Goal: Information Seeking & Learning: Learn about a topic

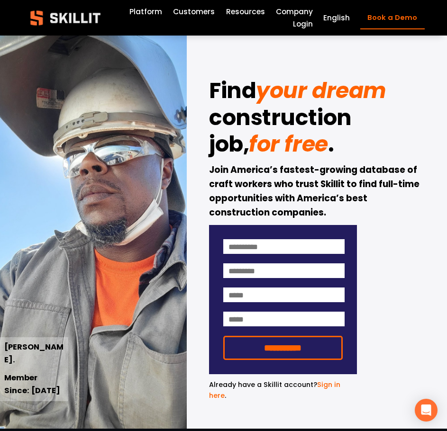
click at [0, 0] on span "Pricing" at bounding box center [0, 0] width 0 height 0
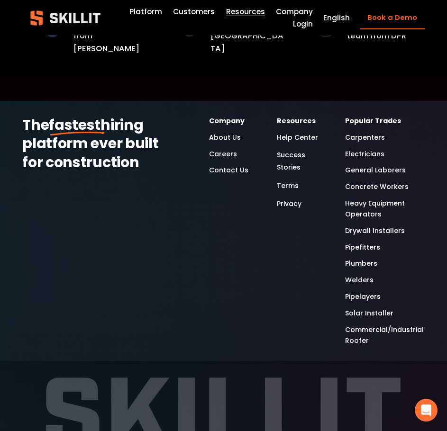
scroll to position [1402, 0]
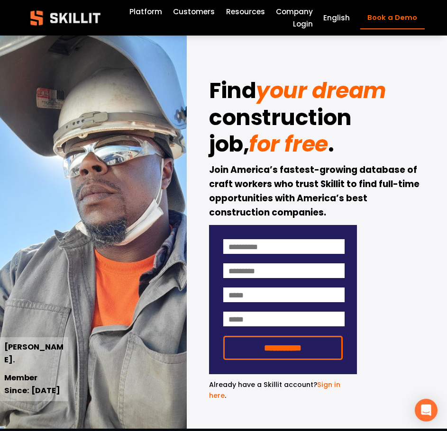
click at [144, 9] on link "Platform" at bounding box center [145, 11] width 33 height 12
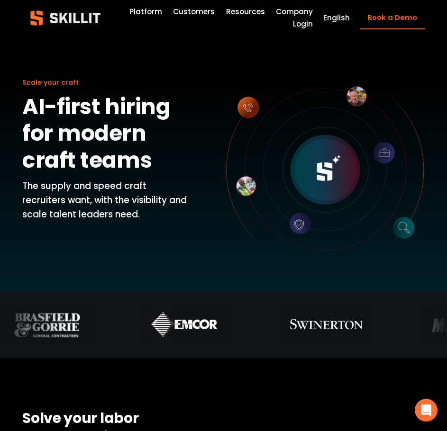
click at [186, 13] on link "Customers" at bounding box center [194, 11] width 42 height 12
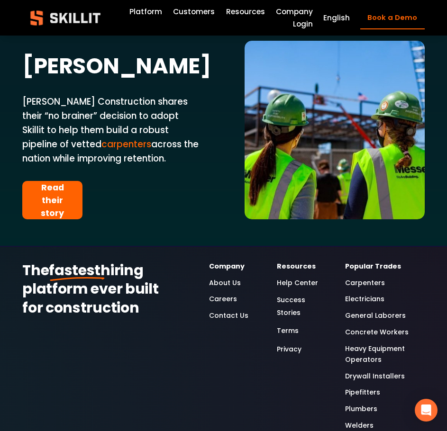
scroll to position [2228, 0]
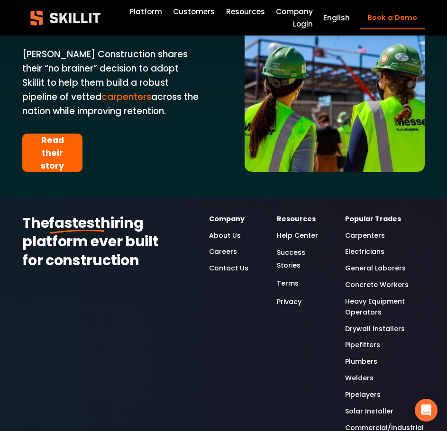
click at [224, 247] on link "Careers" at bounding box center [223, 252] width 28 height 11
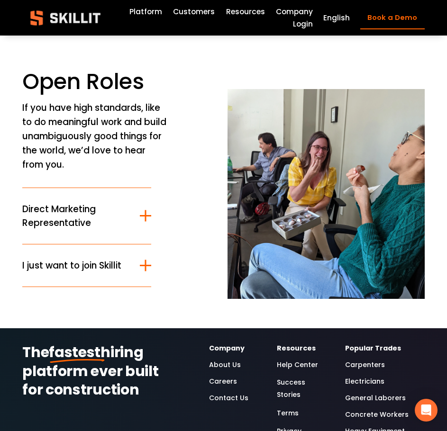
click at [149, 271] on div at bounding box center [145, 265] width 11 height 11
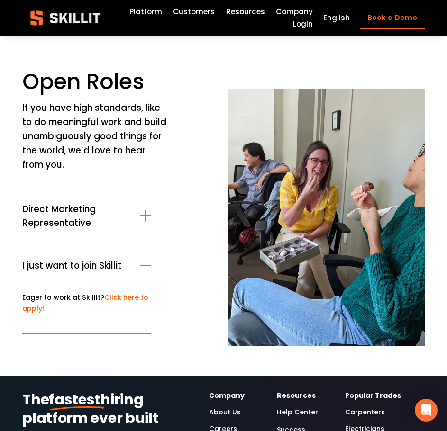
click at [154, 9] on link "Platform" at bounding box center [145, 11] width 33 height 12
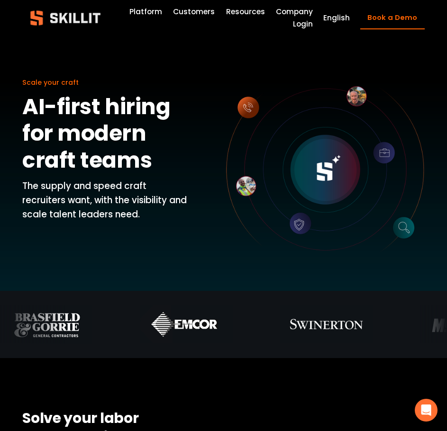
click at [204, 9] on link "Customers" at bounding box center [194, 11] width 42 height 12
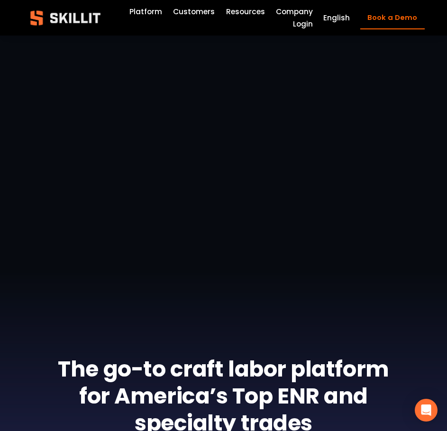
click at [244, 10] on span "Resources" at bounding box center [245, 11] width 39 height 11
click at [0, 0] on link "Labor Insights" at bounding box center [0, 0] width 0 height 0
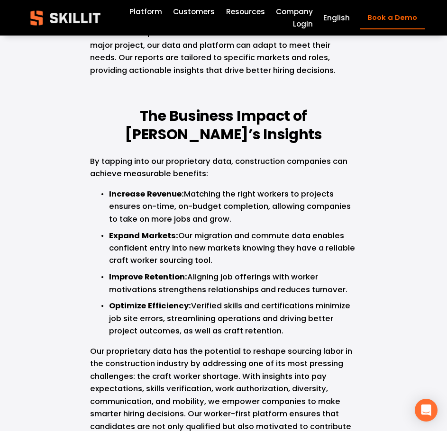
scroll to position [4219, 0]
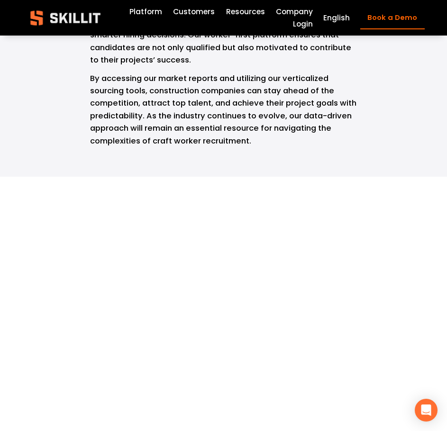
click at [289, 7] on link "Company" at bounding box center [294, 11] width 37 height 12
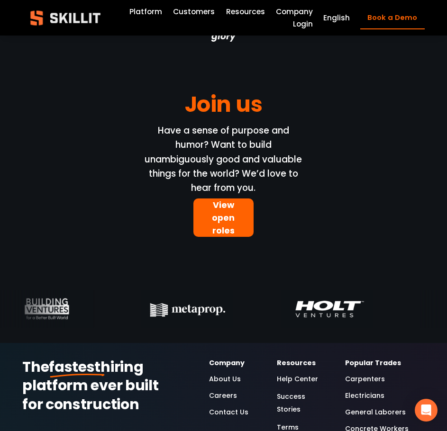
scroll to position [2607, 0]
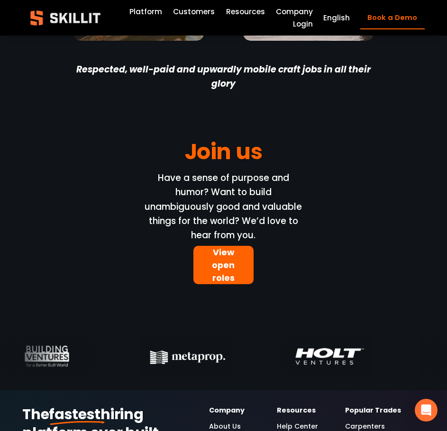
click at [226, 284] on link "View open roles" at bounding box center [223, 265] width 60 height 38
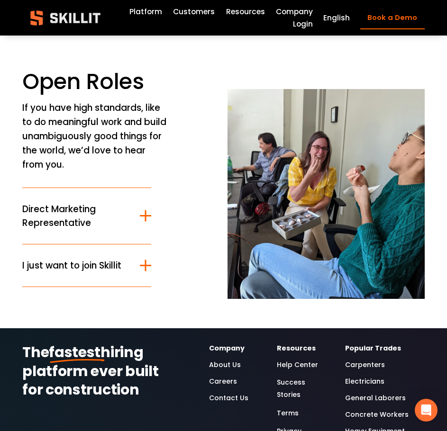
click at [137, 270] on span "I just want to join Skillit" at bounding box center [81, 266] width 118 height 14
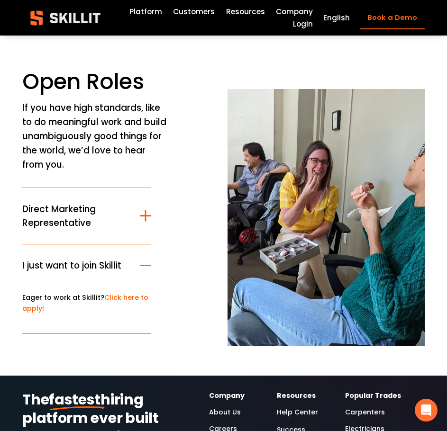
click at [129, 298] on link "Click here to apply!" at bounding box center [85, 303] width 126 height 20
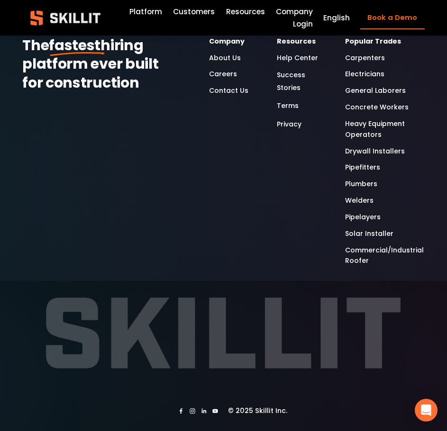
scroll to position [844, 0]
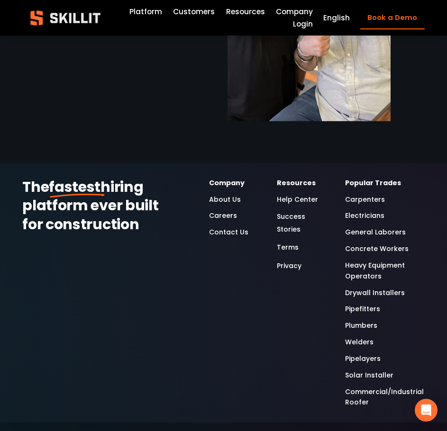
click at [372, 198] on link "Carpenters" at bounding box center [365, 199] width 40 height 11
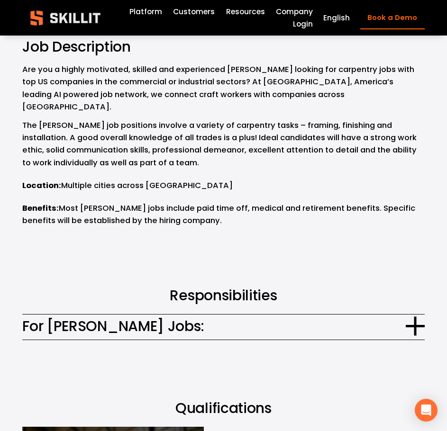
scroll to position [521, 0]
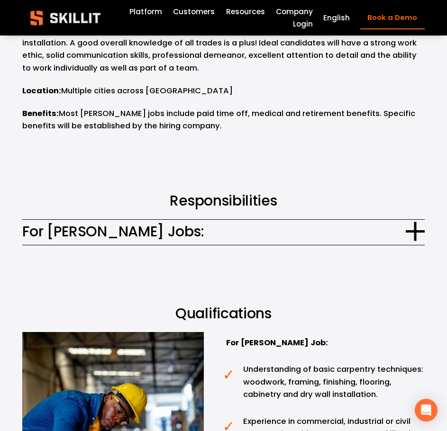
click at [406, 222] on div at bounding box center [415, 231] width 19 height 19
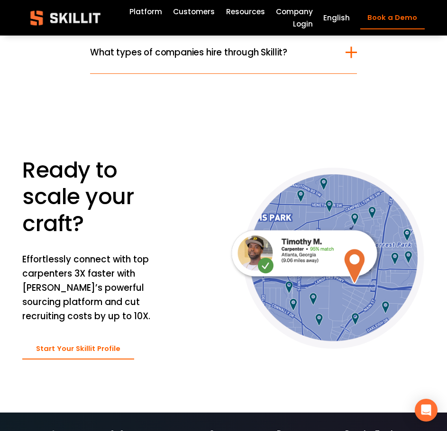
scroll to position [2797, 0]
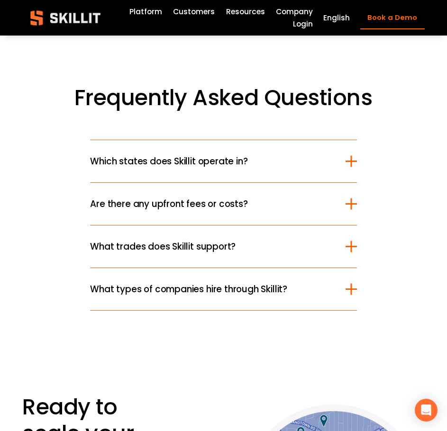
click at [339, 155] on span "Which states does Skillit operate in?" at bounding box center [217, 162] width 255 height 14
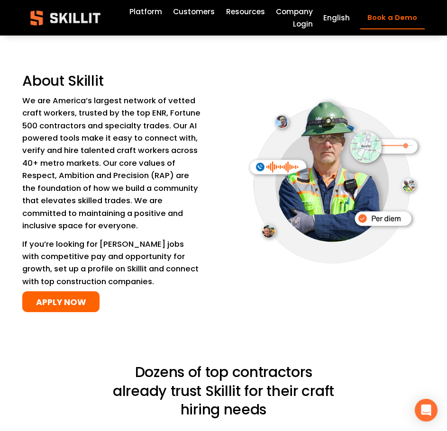
scroll to position [1564, 0]
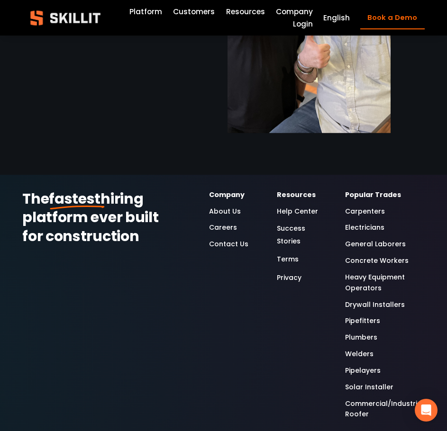
click at [374, 239] on link "General Laborers" at bounding box center [375, 244] width 61 height 11
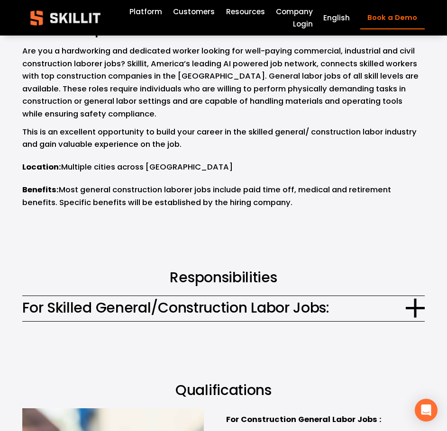
scroll to position [569, 0]
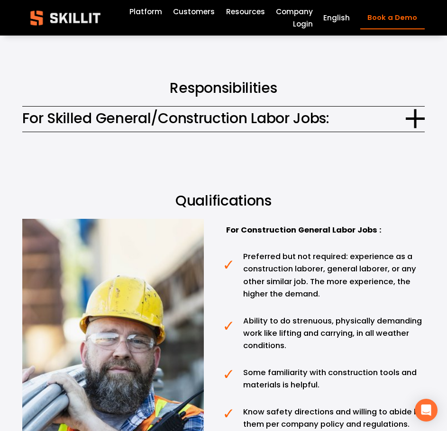
click at [414, 128] on div at bounding box center [415, 118] width 2 height 19
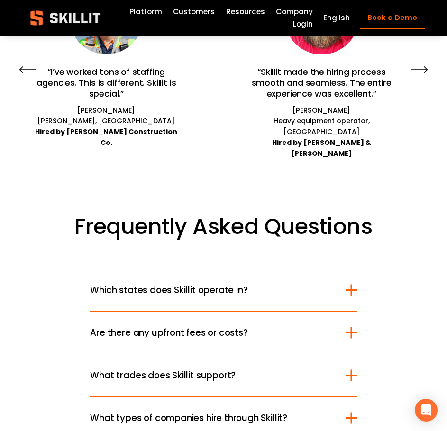
scroll to position [2844, 0]
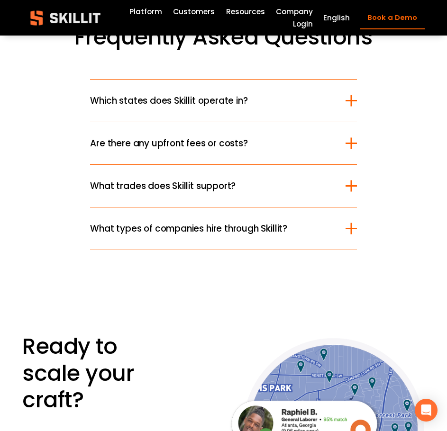
click at [232, 150] on span "Are there any upfront fees or costs?" at bounding box center [217, 144] width 255 height 14
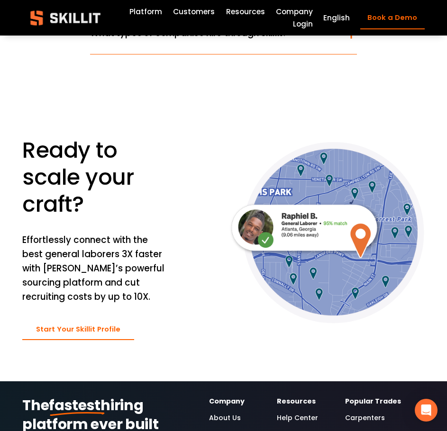
scroll to position [3176, 0]
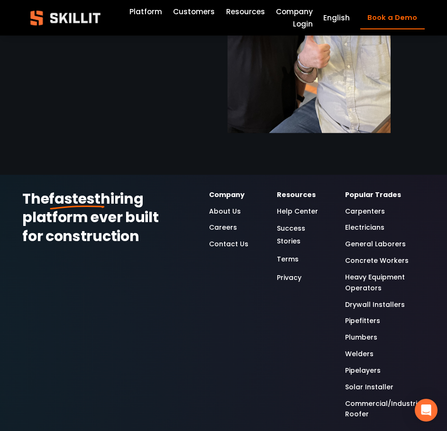
scroll to position [844, 0]
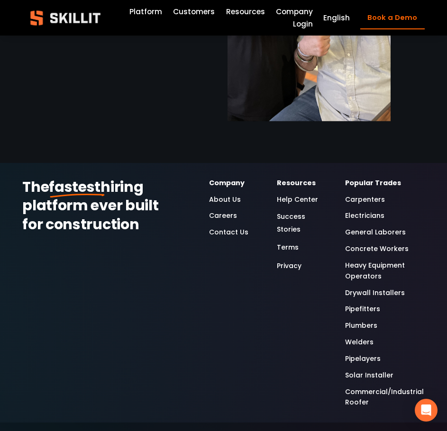
click at [365, 244] on link "Concrete Workers" at bounding box center [377, 249] width 64 height 11
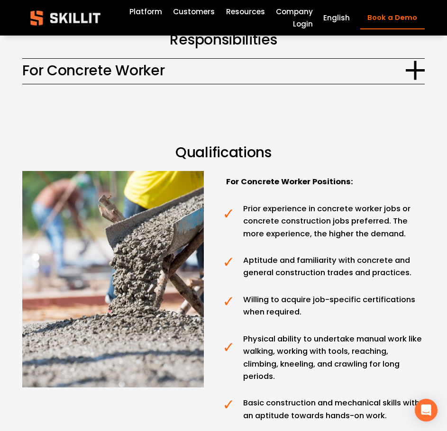
scroll to position [758, 0]
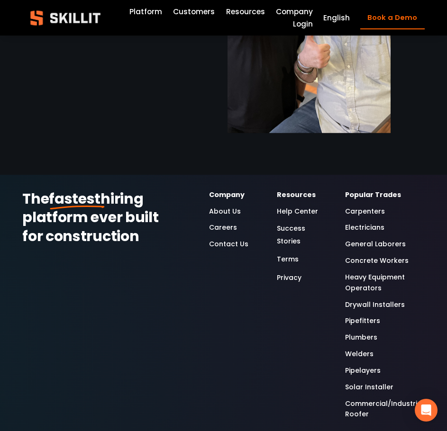
click at [358, 239] on link "General Laborers" at bounding box center [375, 244] width 61 height 11
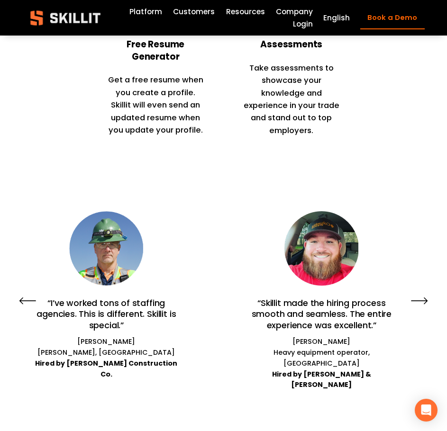
scroll to position [1944, 0]
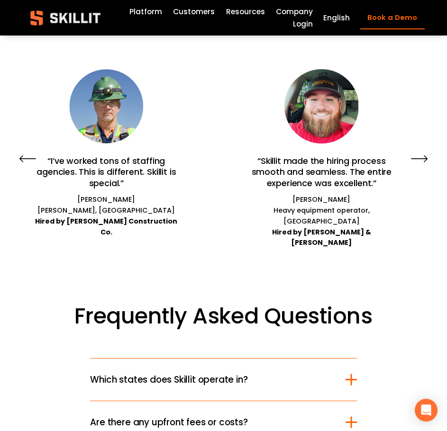
click at [423, 167] on icon "\a \a \a Next\a \a" at bounding box center [419, 158] width 17 height 17
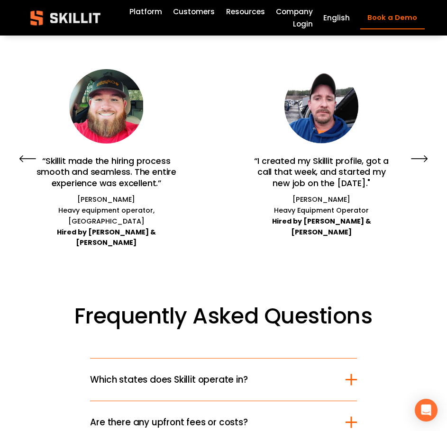
click at [423, 167] on icon "\a \a \a Next\a \a" at bounding box center [419, 158] width 17 height 17
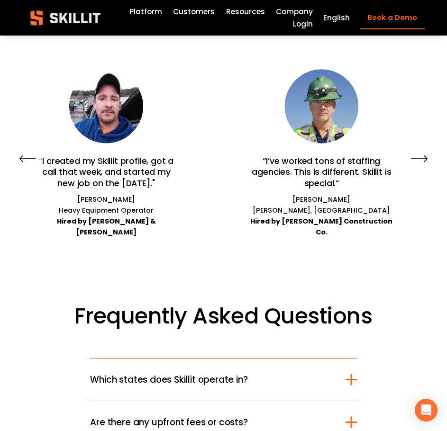
click at [423, 167] on icon "\a \a \a Next\a \a" at bounding box center [419, 158] width 17 height 17
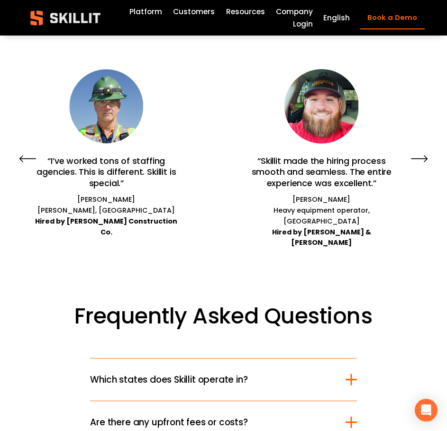
click at [423, 167] on icon "\a \a \a Next\a \a" at bounding box center [419, 158] width 17 height 17
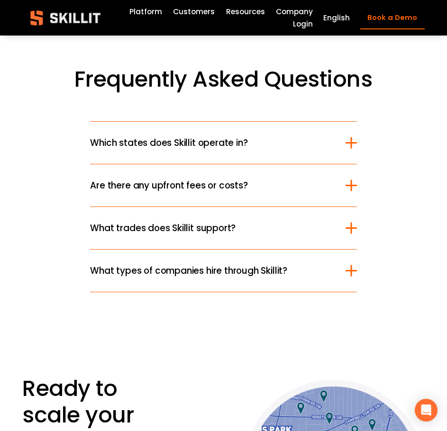
scroll to position [2275, 0]
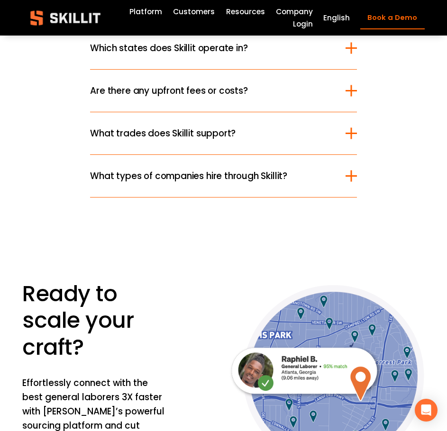
click at [306, 155] on button "What trades does Skillit support?" at bounding box center [223, 133] width 266 height 42
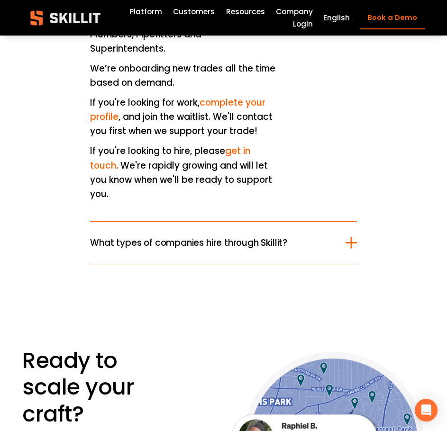
scroll to position [2560, 0]
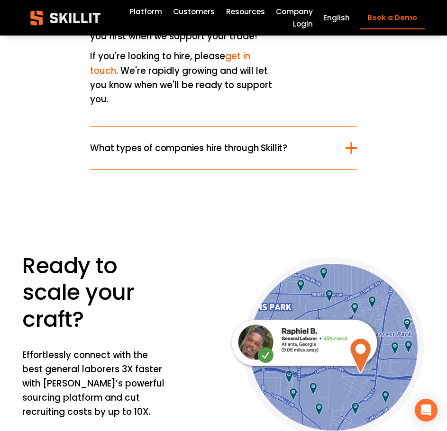
click at [318, 169] on button "What types of companies hire through Skillit?" at bounding box center [223, 148] width 266 height 42
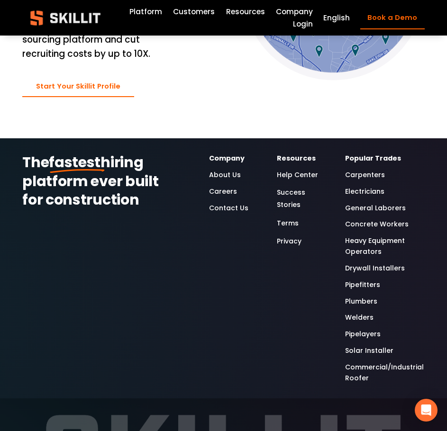
scroll to position [2702, 0]
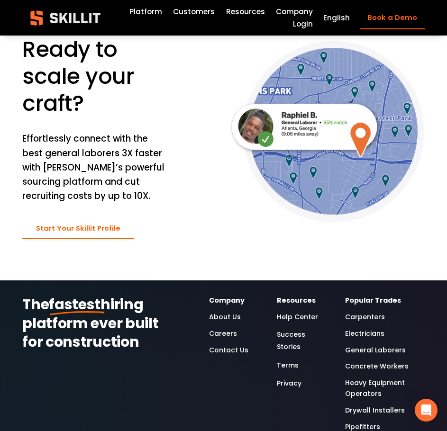
click at [363, 312] on link "Carpenters" at bounding box center [365, 317] width 40 height 11
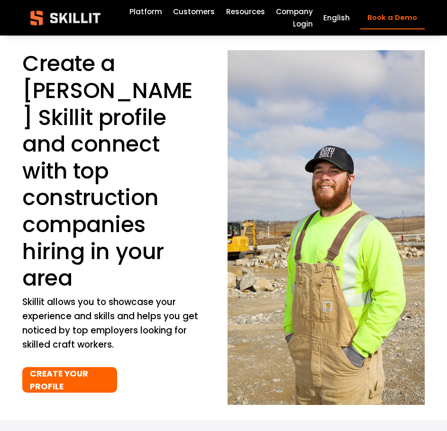
click at [79, 367] on link "CREATE YOUR PROFILE" at bounding box center [69, 380] width 94 height 26
